Goal: Task Accomplishment & Management: Use online tool/utility

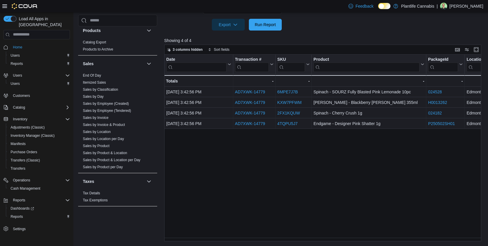
scroll to position [315, 0]
click at [101, 75] on link "End Of Day" at bounding box center [92, 74] width 18 height 4
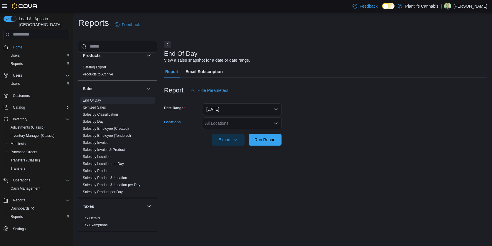
click at [223, 120] on div "All Locations" at bounding box center [242, 123] width 79 height 12
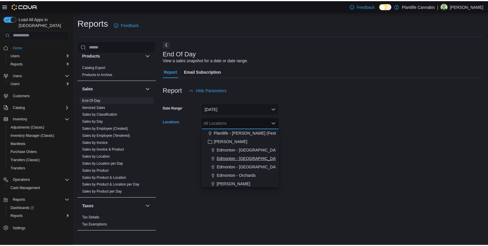
scroll to position [12, 0]
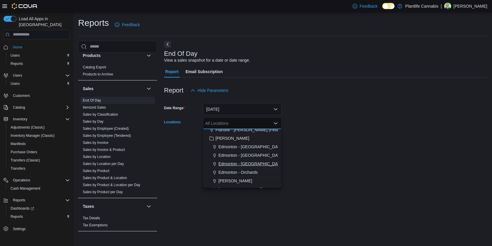
click at [246, 162] on span "Edmonton - Jagare Ridge" at bounding box center [250, 164] width 65 height 6
click at [309, 153] on div "End Of Day View a sales snapshot for a date or date range. Report Email Subscri…" at bounding box center [325, 139] width 323 height 196
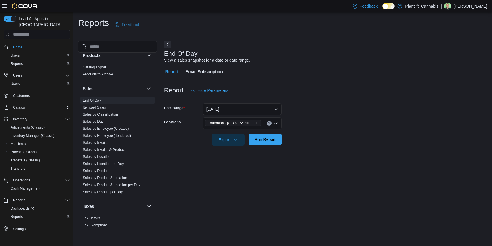
click at [263, 141] on span "Run Report" at bounding box center [265, 140] width 21 height 6
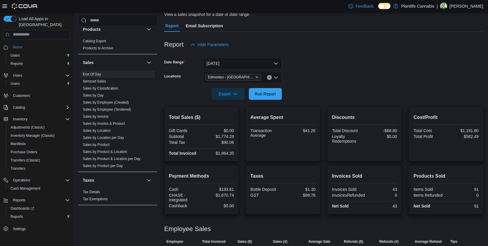
scroll to position [63, 0]
